Goal: Task Accomplishment & Management: Complete application form

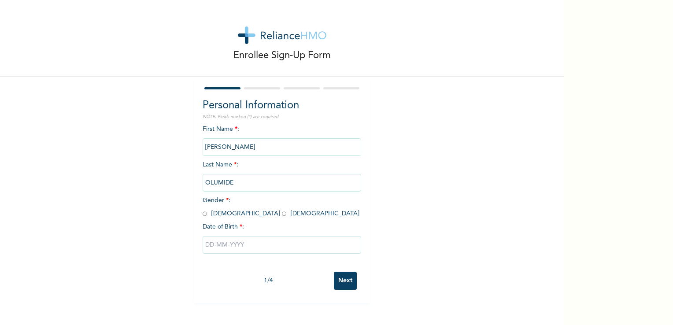
click at [204, 214] on span "Gender * : [DEMOGRAPHIC_DATA] [DEMOGRAPHIC_DATA]" at bounding box center [281, 206] width 157 height 19
click at [203, 213] on input "radio" at bounding box center [205, 214] width 4 height 8
radio input "true"
click at [241, 246] on input "text" at bounding box center [282, 245] width 159 height 18
select select "7"
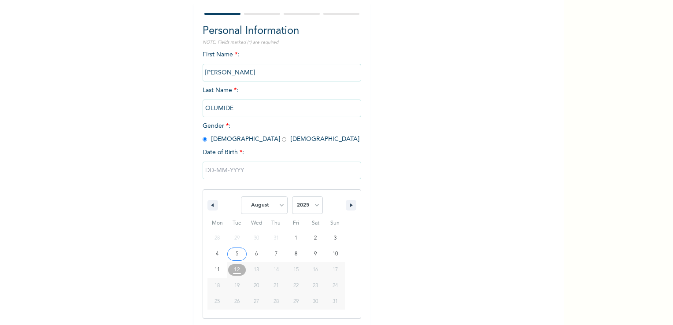
scroll to position [75, 0]
click at [314, 206] on select "2025 2024 2023 2022 2021 2020 2019 2018 2017 2016 2015 2014 2013 2012 2011 2010…" at bounding box center [307, 205] width 31 height 18
select select "1982"
click at [292, 196] on select "2025 2024 2023 2022 2021 2020 2019 2018 2017 2016 2015 2014 2013 2012 2011 2010…" at bounding box center [307, 205] width 31 height 18
click at [277, 207] on select "January February March April May June July August September October November De…" at bounding box center [264, 205] width 47 height 18
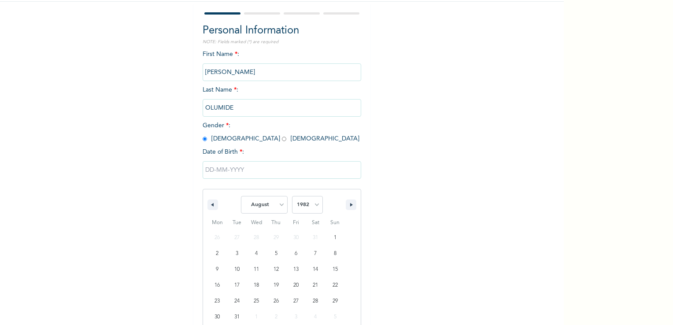
select select "4"
click at [241, 196] on select "January February March April May June July August September October November De…" at bounding box center [264, 205] width 47 height 18
type input "[DATE]"
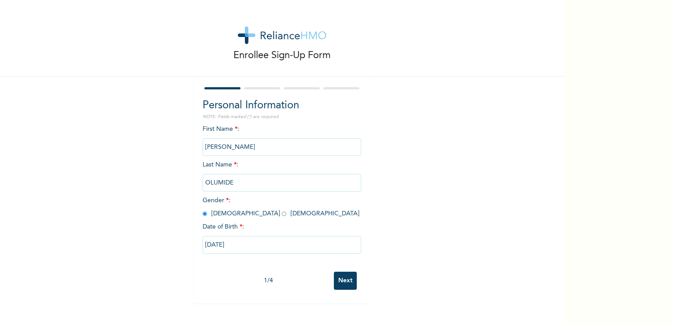
click at [341, 279] on input "Next" at bounding box center [345, 281] width 23 height 18
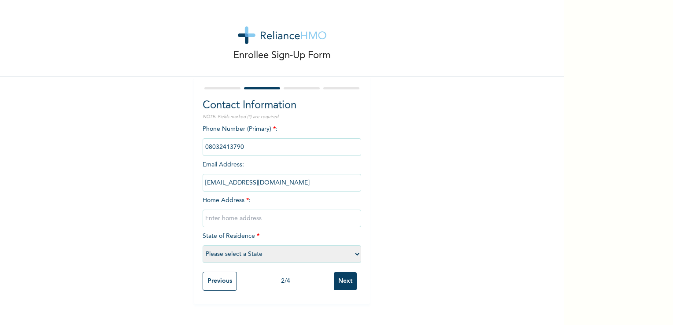
click at [237, 215] on input "text" at bounding box center [282, 219] width 159 height 18
type input "[STREET_ADDRESS][PERSON_NAME],"
click at [350, 253] on select "Please select a State [PERSON_NAME] (FCT) [PERSON_NAME] Ibom [GEOGRAPHIC_DATA] …" at bounding box center [282, 254] width 159 height 18
select select "25"
click at [203, 245] on select "Please select a State [PERSON_NAME] (FCT) [PERSON_NAME] Ibom [GEOGRAPHIC_DATA] …" at bounding box center [282, 254] width 159 height 18
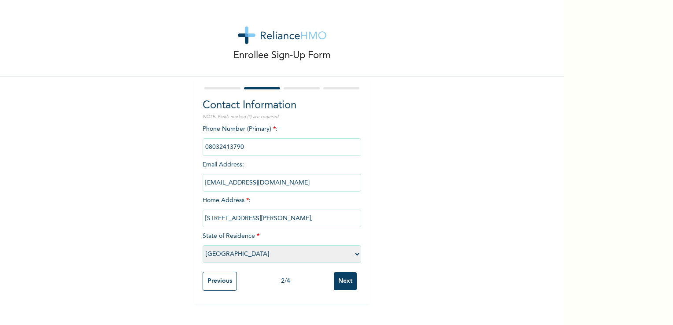
click at [341, 279] on input "Next" at bounding box center [345, 281] width 23 height 18
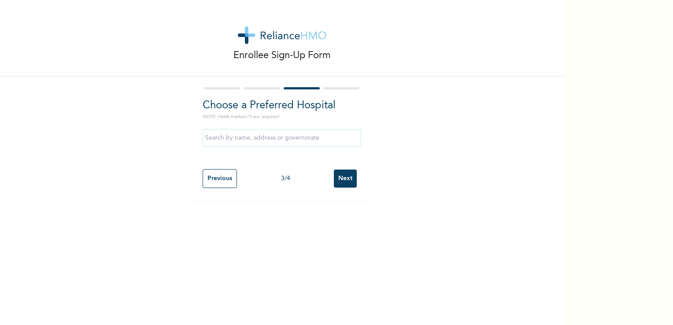
click at [218, 137] on input "text" at bounding box center [282, 138] width 159 height 18
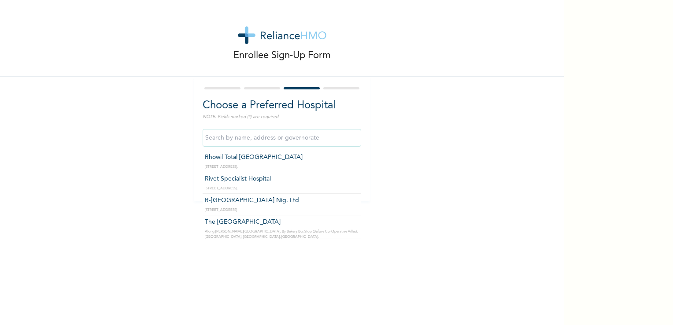
scroll to position [881, 0]
click at [234, 140] on input "text" at bounding box center [282, 138] width 159 height 18
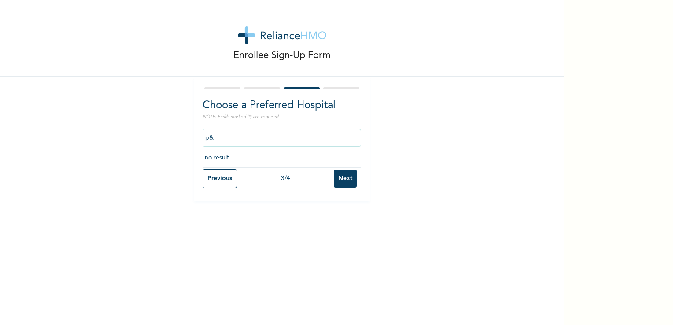
scroll to position [0, 0]
type input "p& g"
click input "Next" at bounding box center [345, 179] width 23 height 18
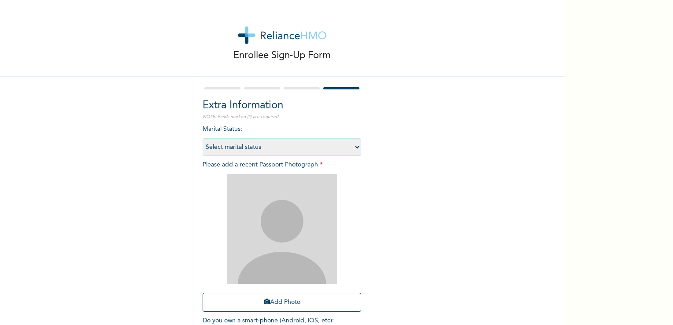
click at [330, 148] on select "Select marital status [DEMOGRAPHIC_DATA] Married [DEMOGRAPHIC_DATA] Widow/[DEMO…" at bounding box center [282, 147] width 159 height 18
select select "1"
click at [203, 138] on select "Select marital status [DEMOGRAPHIC_DATA] Married [DEMOGRAPHIC_DATA] Widow/[DEMO…" at bounding box center [282, 147] width 159 height 18
click at [299, 86] on div at bounding box center [282, 88] width 159 height 6
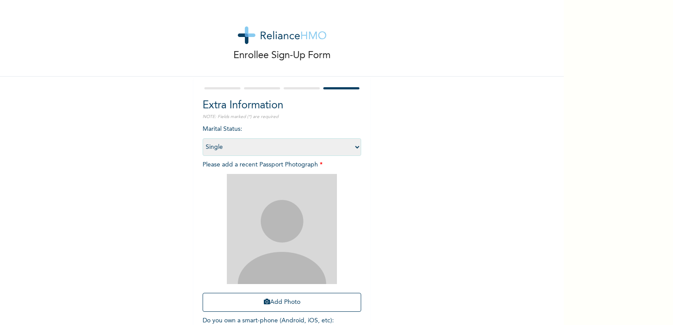
click at [299, 86] on div at bounding box center [282, 88] width 159 height 6
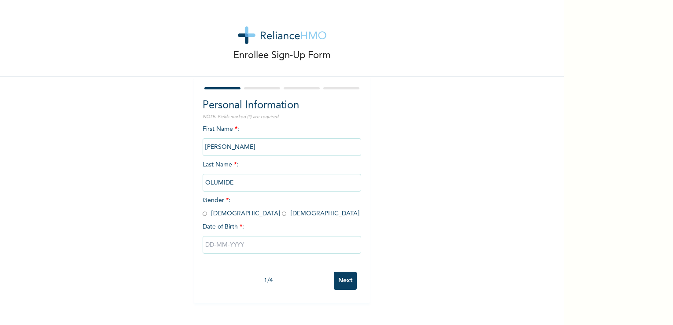
click at [203, 214] on input "radio" at bounding box center [205, 214] width 4 height 8
radio input "true"
click at [239, 244] on input "text" at bounding box center [282, 245] width 159 height 18
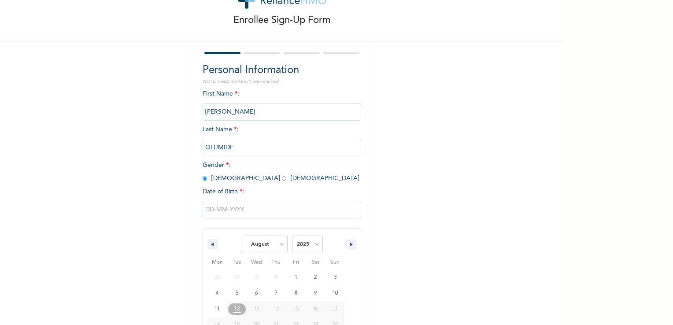
scroll to position [75, 0]
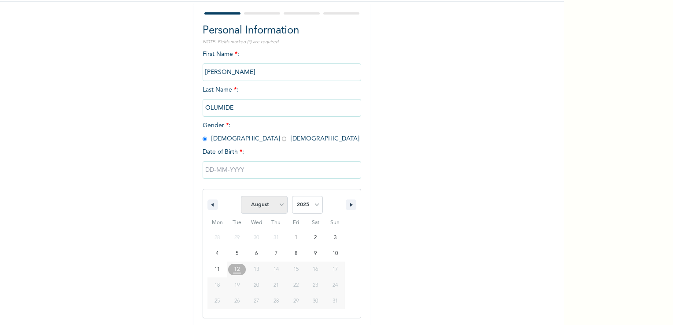
click at [275, 207] on select "January February March April May June July August September October November De…" at bounding box center [264, 205] width 47 height 18
select select "4"
click at [241, 196] on select "January February March April May June July August September October November De…" at bounding box center [264, 205] width 47 height 18
click at [318, 208] on select "2025 2024 2023 2022 2021 2020 2019 2018 2017 2016 2015 2014 2013 2012 2011 2010…" at bounding box center [307, 205] width 31 height 18
select select "1982"
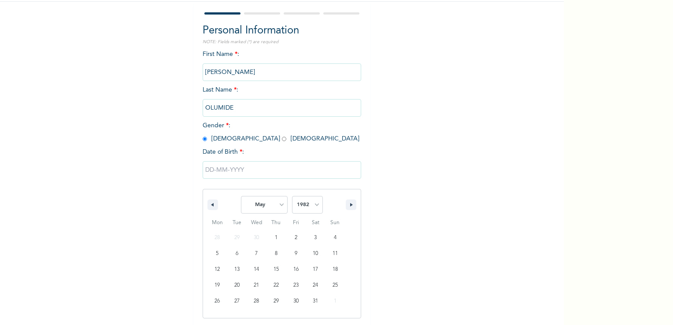
click at [292, 196] on select "2025 2024 2023 2022 2021 2020 2019 2018 2017 2016 2015 2014 2013 2012 2011 2010…" at bounding box center [307, 205] width 31 height 18
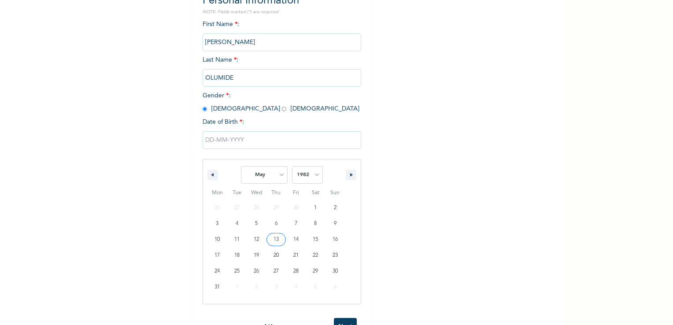
scroll to position [136, 0]
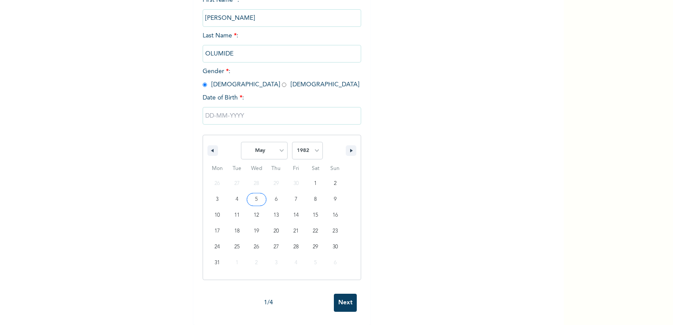
type input "[DATE]"
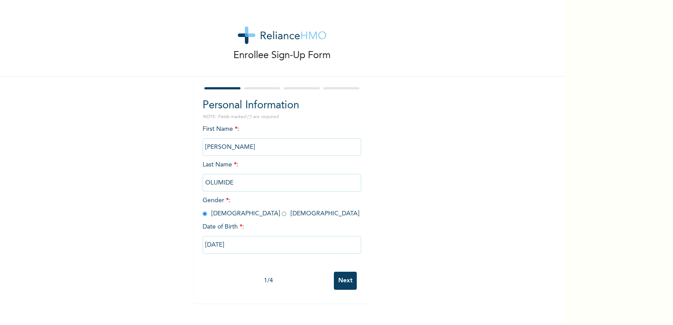
scroll to position [0, 0]
click at [340, 278] on input "Next" at bounding box center [345, 281] width 23 height 18
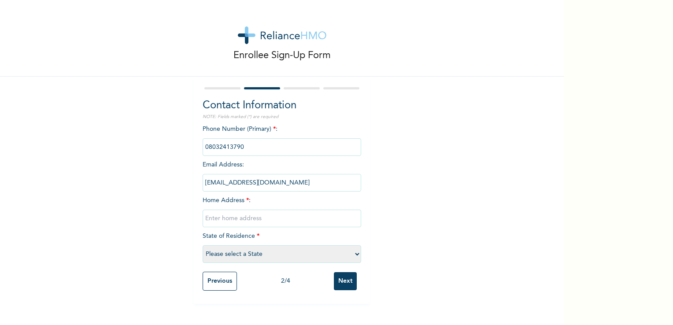
click at [249, 218] on input "text" at bounding box center [282, 219] width 159 height 18
type input "n"
type input "[STREET_ADDRESS][PERSON_NAME],"
click at [341, 253] on select "Please select a State [PERSON_NAME] (FCT) [PERSON_NAME] Ibom [GEOGRAPHIC_DATA] …" at bounding box center [282, 254] width 159 height 18
select select "25"
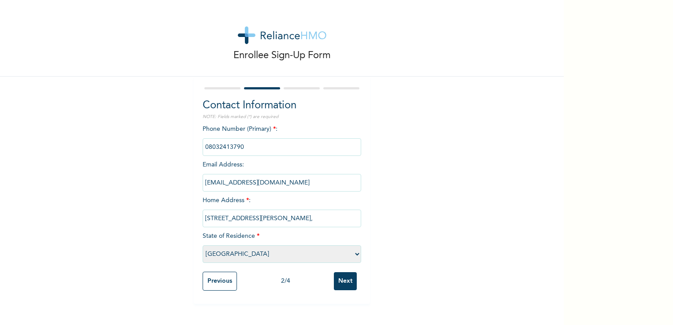
click at [203, 245] on select "Please select a State [PERSON_NAME] (FCT) [PERSON_NAME] Ibom [GEOGRAPHIC_DATA] …" at bounding box center [282, 254] width 159 height 18
click at [336, 275] on input "Next" at bounding box center [345, 281] width 23 height 18
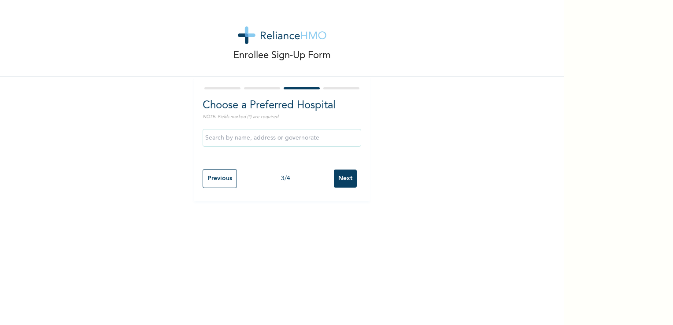
click at [318, 137] on input "text" at bounding box center [282, 138] width 159 height 18
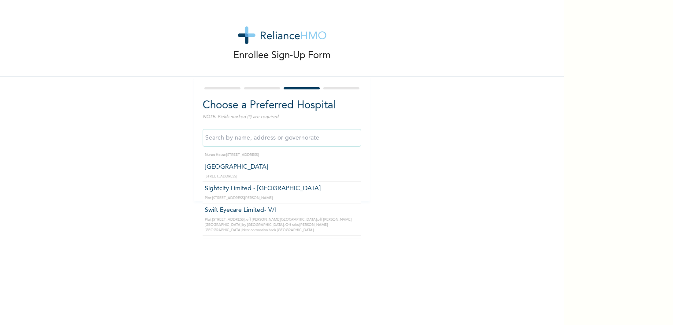
scroll to position [3312, 0]
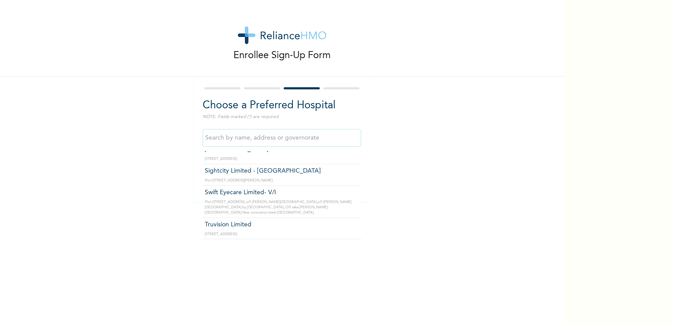
click at [358, 233] on div "Enrollee Sign-Up Form Choose a Preferred Hospital NOTE: Fields marked (*) are r…" at bounding box center [282, 162] width 564 height 325
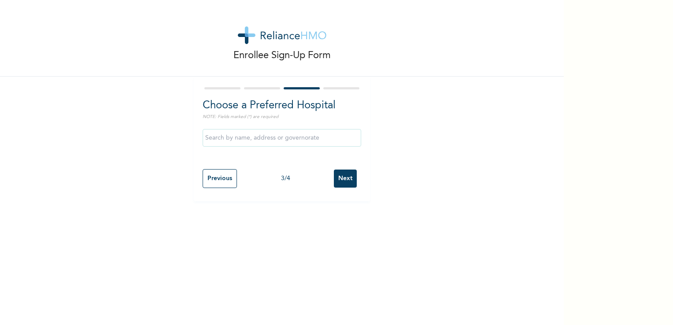
click at [322, 133] on input "text" at bounding box center [282, 138] width 159 height 18
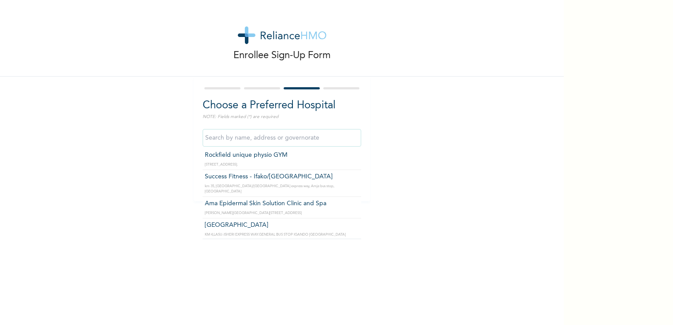
scroll to position [19230, 0]
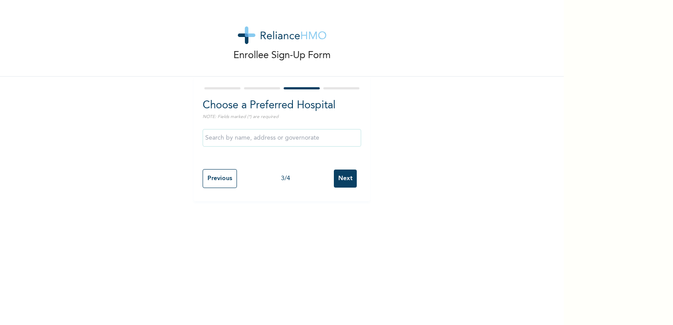
click at [359, 157] on div "Choose a Preferred Hospital NOTE: Fields marked (*) are required Previous 3 / 4…" at bounding box center [282, 139] width 176 height 125
click at [319, 138] on input "text" at bounding box center [282, 138] width 159 height 18
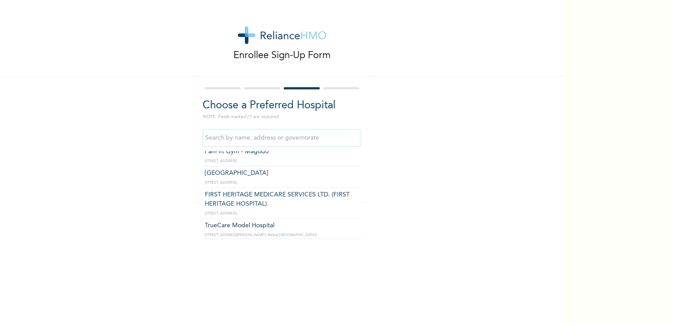
scroll to position [7975, 0]
